Goal: Find contact information: Find contact information

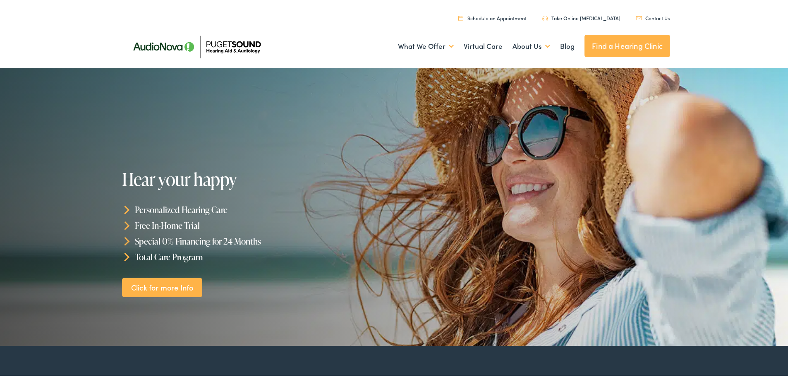
click at [652, 16] on link "Contact Us" at bounding box center [653, 16] width 34 height 7
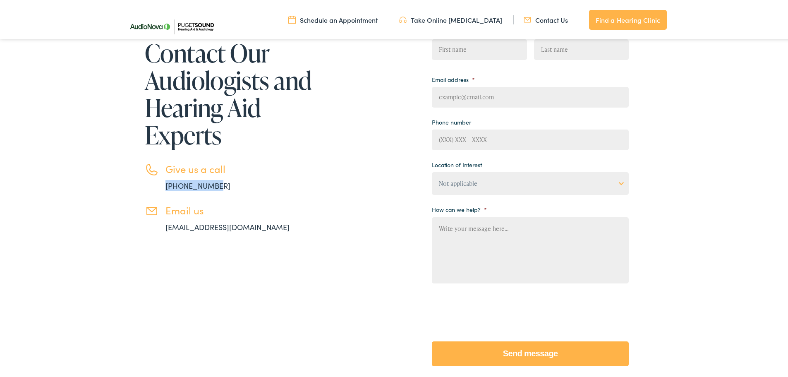
drag, startPoint x: 234, startPoint y: 187, endPoint x: 164, endPoint y: 186, distance: 69.5
click at [164, 186] on li "Give us a call [PHONE_NUMBER]" at bounding box center [230, 175] width 170 height 28
copy link "[PHONE_NUMBER]"
